Goal: Task Accomplishment & Management: Manage account settings

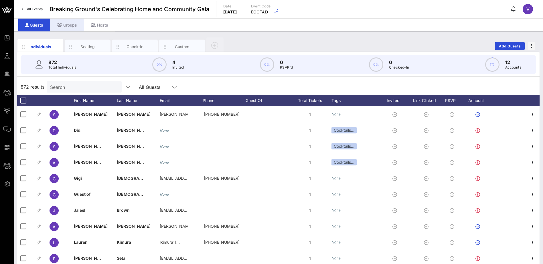
click at [76, 23] on div "Groups" at bounding box center [67, 25] width 34 height 13
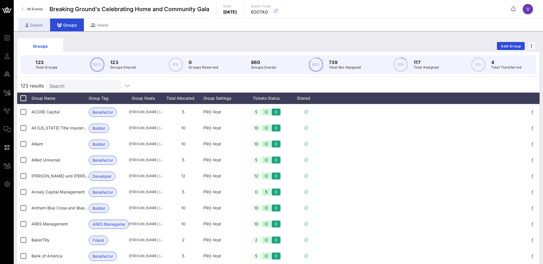
click at [31, 25] on div "Guests" at bounding box center [34, 25] width 32 height 13
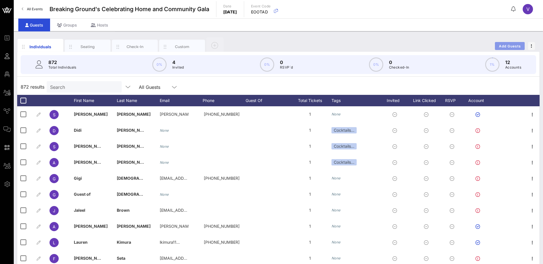
click at [499, 44] on span "Add Guests" at bounding box center [509, 46] width 23 height 4
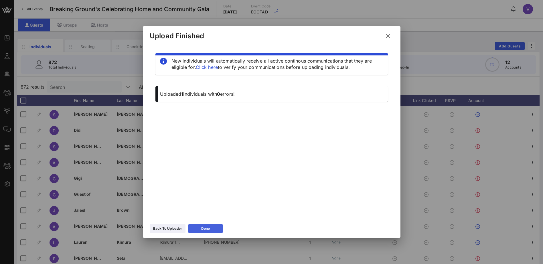
click at [203, 227] on div "Done" at bounding box center [205, 229] width 9 height 6
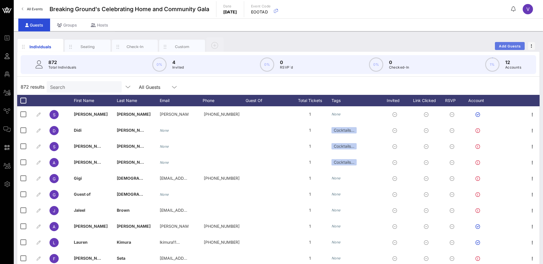
click at [509, 44] on span "Add Guests" at bounding box center [509, 46] width 23 height 4
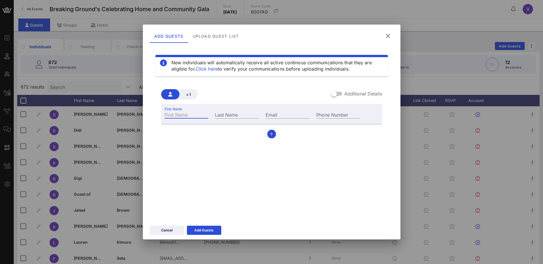
click at [182, 114] on input "First Name" at bounding box center [186, 114] width 44 height 7
type input "[PERSON_NAME]"
click at [295, 114] on input "Email" at bounding box center [287, 114] width 44 height 7
paste input "[PERSON_NAME][EMAIL_ADDRESS][PERSON_NAME][DOMAIN_NAME]"
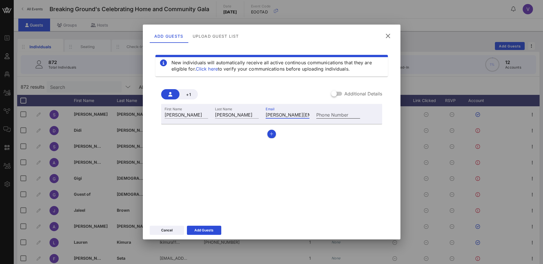
scroll to position [0, 44]
type input "[PERSON_NAME][EMAIL_ADDRESS][PERSON_NAME][DOMAIN_NAME]"
click at [209, 229] on div "Add Guests" at bounding box center [203, 231] width 19 height 6
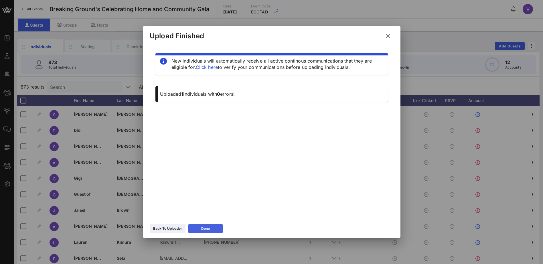
click at [209, 229] on div "Done" at bounding box center [205, 229] width 9 height 6
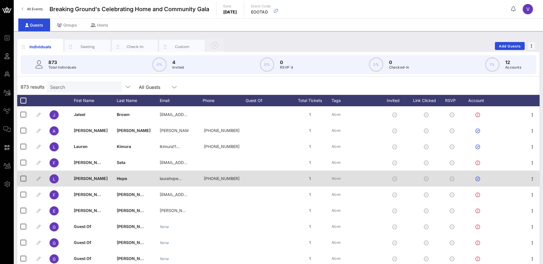
scroll to position [114, 0]
